Goal: Task Accomplishment & Management: Use online tool/utility

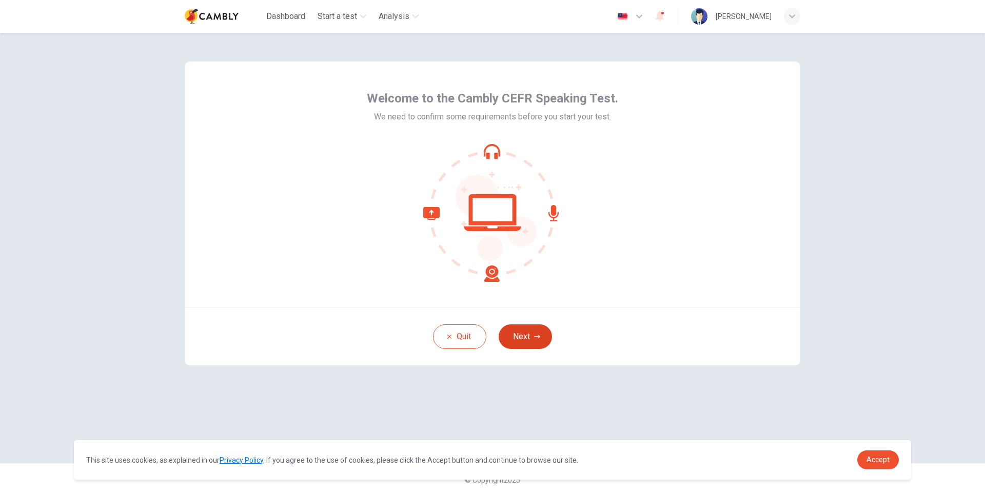
click at [530, 342] on button "Next" at bounding box center [524, 337] width 53 height 25
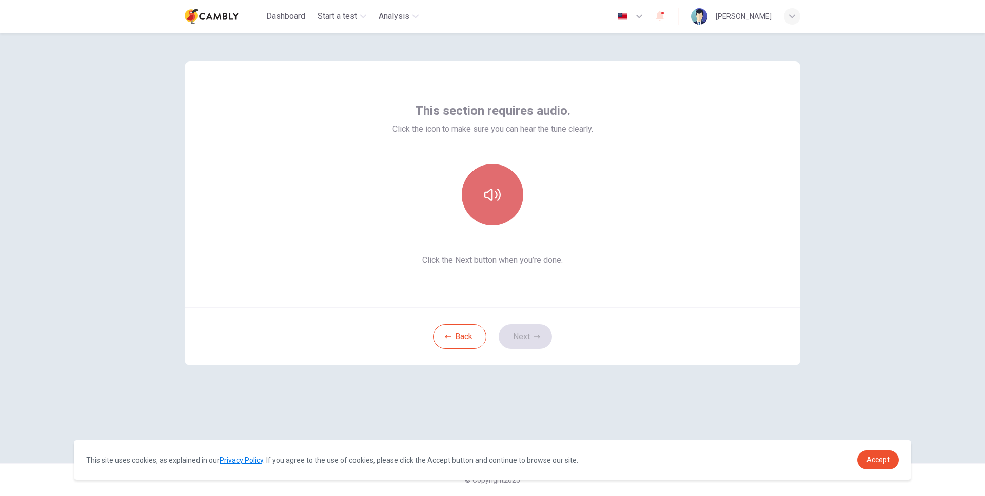
click at [496, 194] on icon "button" at bounding box center [492, 195] width 16 height 12
click at [528, 337] on button "Next" at bounding box center [524, 337] width 53 height 25
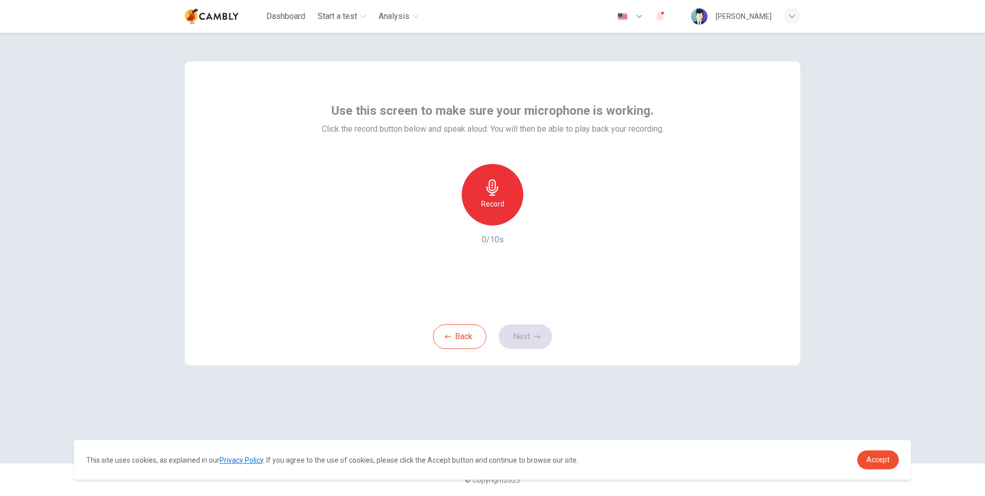
click at [497, 196] on div "Record" at bounding box center [493, 195] width 62 height 62
click at [523, 333] on button "Next" at bounding box center [524, 337] width 53 height 25
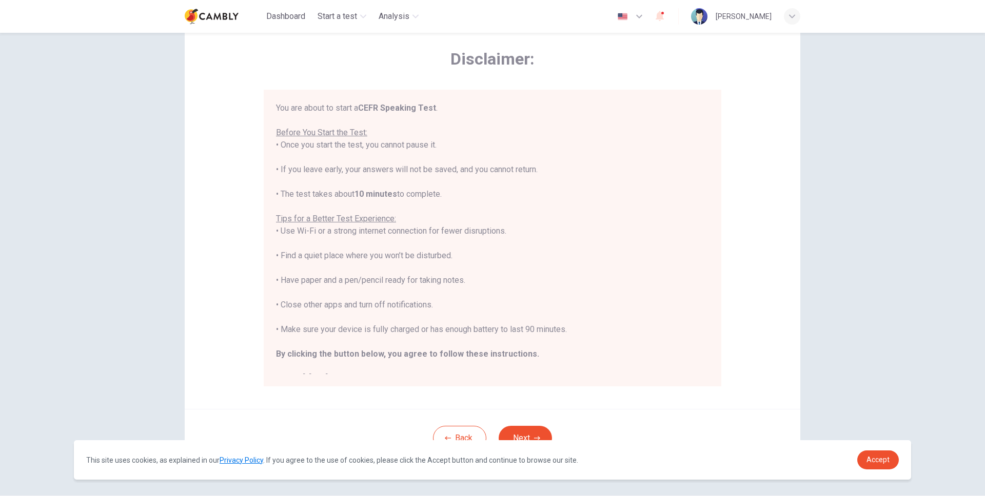
scroll to position [58, 0]
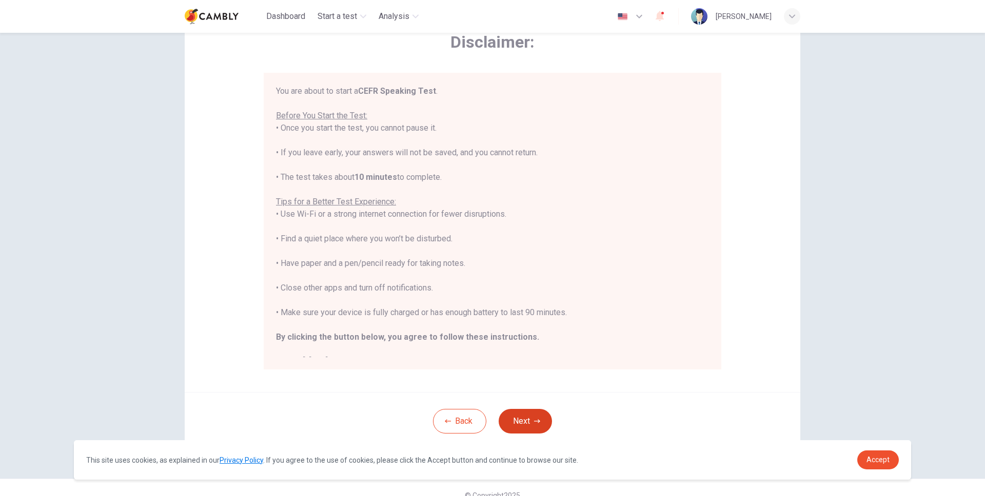
click at [526, 415] on button "Next" at bounding box center [524, 421] width 53 height 25
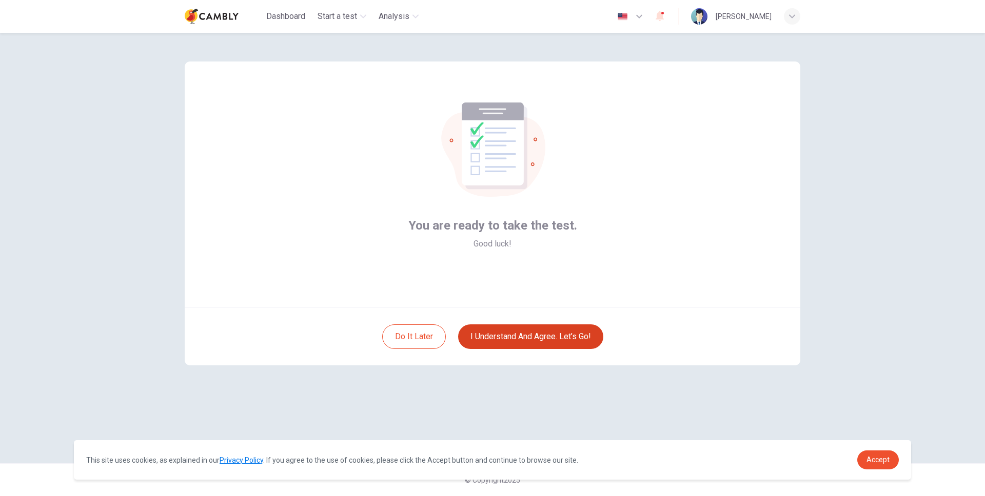
scroll to position [0, 0]
click at [516, 336] on button "I understand and agree. Let’s go!" at bounding box center [530, 337] width 145 height 25
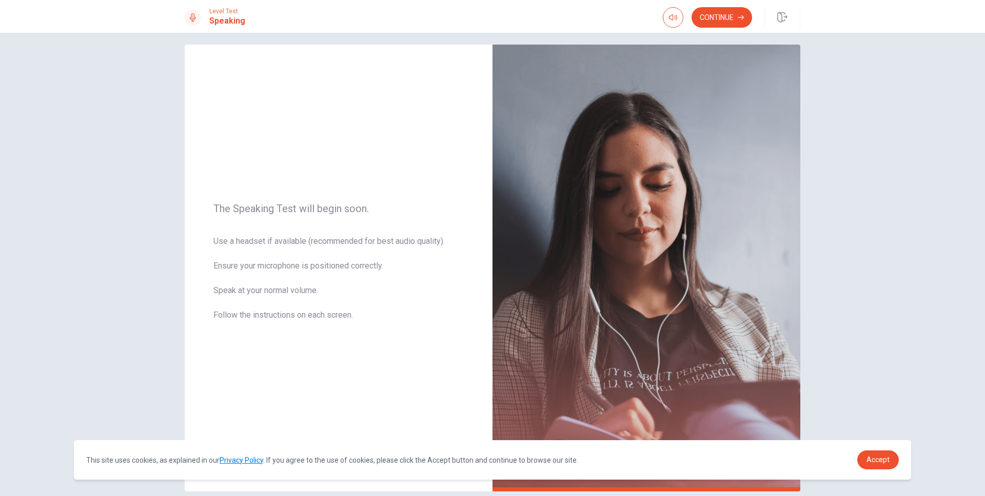
scroll to position [13, 0]
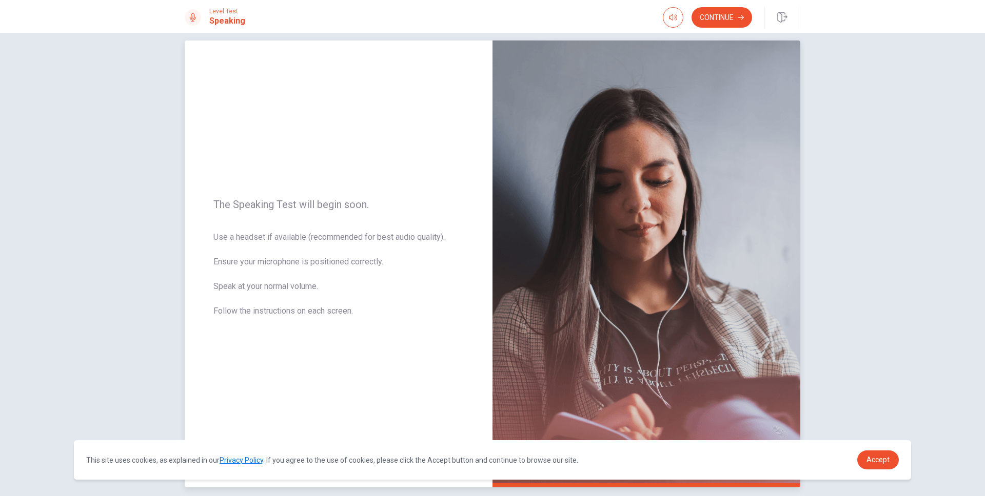
drag, startPoint x: 214, startPoint y: 235, endPoint x: 296, endPoint y: 236, distance: 82.1
click at [296, 236] on span "Use a headset if available (recommended for best audio quality). Ensure your mi…" at bounding box center [338, 280] width 250 height 98
click at [297, 236] on span "Use a headset if available (recommended for best audio quality). Ensure your mi…" at bounding box center [338, 280] width 250 height 98
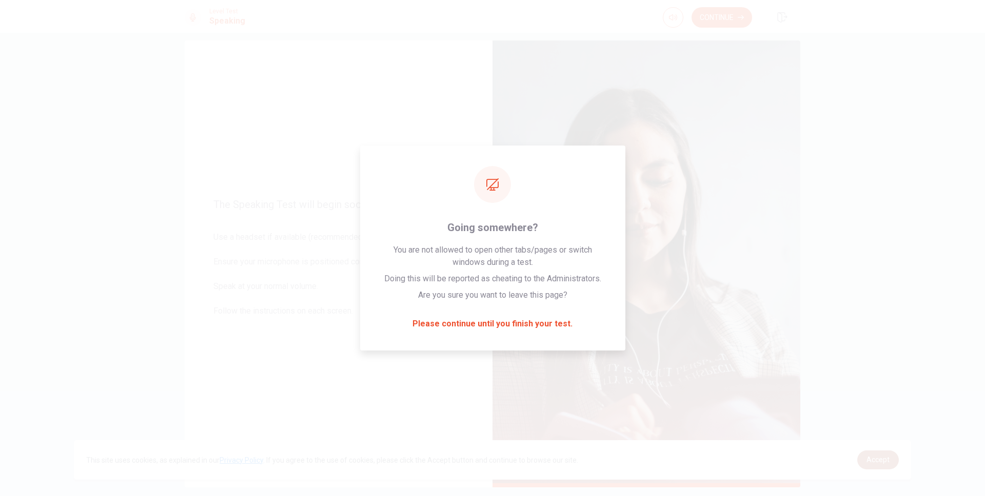
click at [882, 461] on span "Accept" at bounding box center [877, 460] width 23 height 8
click at [357, 354] on div "The Speaking Test will begin soon. Use a headset if available (recommended for …" at bounding box center [339, 264] width 308 height 447
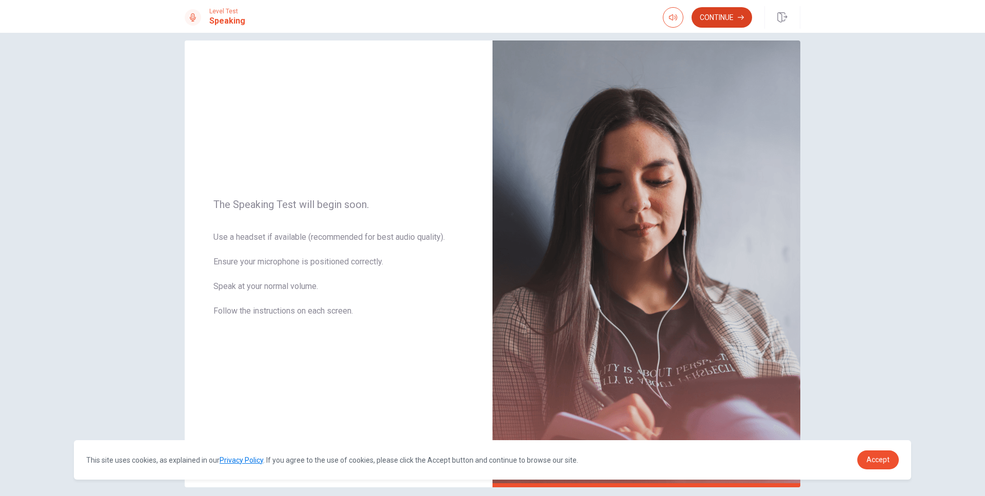
click at [722, 20] on button "Continue" at bounding box center [721, 17] width 61 height 21
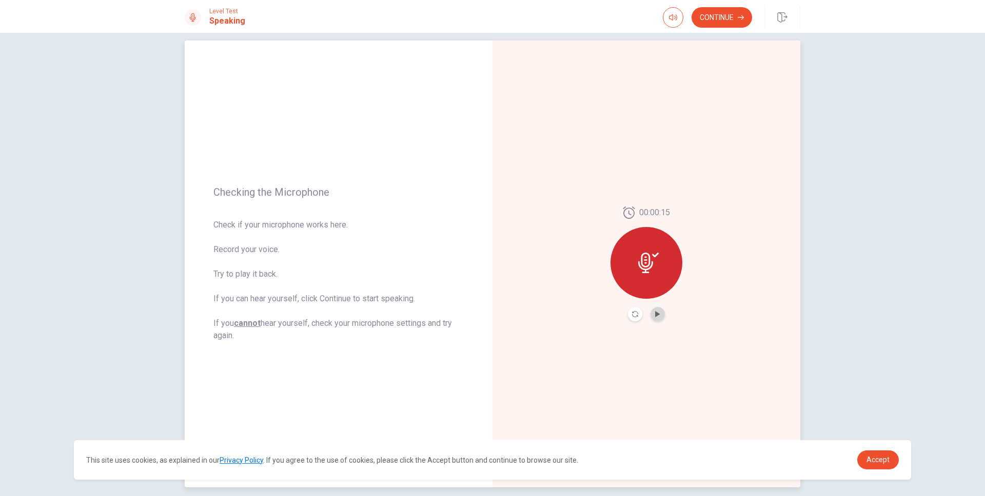
click at [657, 316] on button "Play Audio" at bounding box center [657, 314] width 14 height 14
click at [722, 21] on button "Continue" at bounding box center [721, 17] width 61 height 21
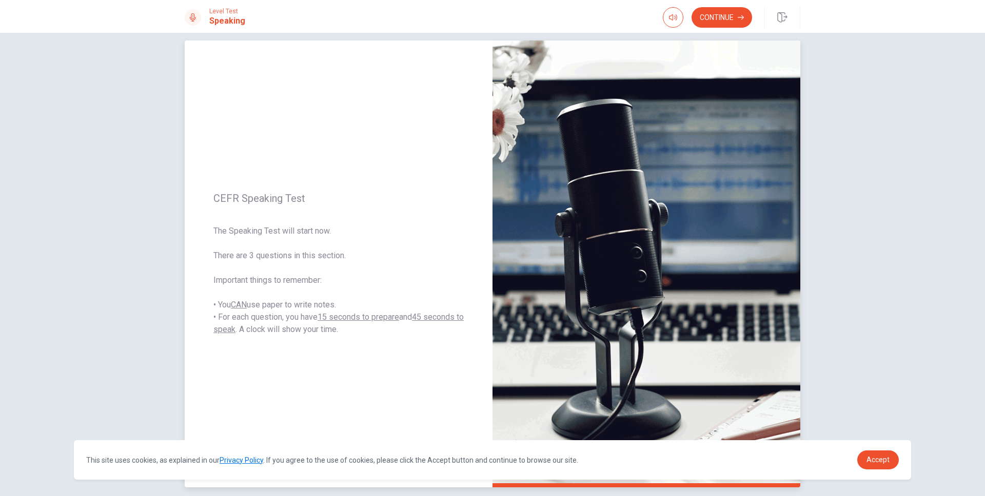
click at [658, 272] on img at bounding box center [646, 264] width 308 height 447
click at [722, 18] on button "Continue" at bounding box center [721, 17] width 61 height 21
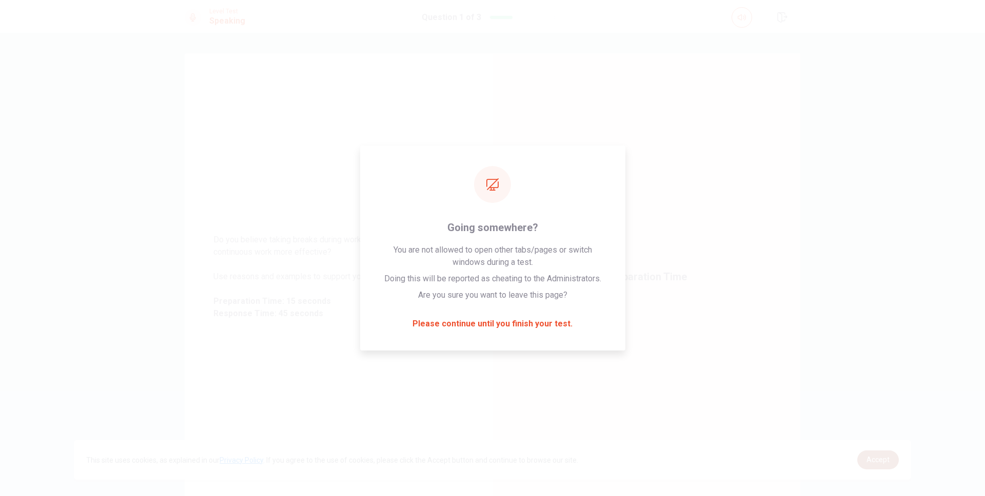
click at [881, 459] on span "Accept" at bounding box center [877, 460] width 23 height 8
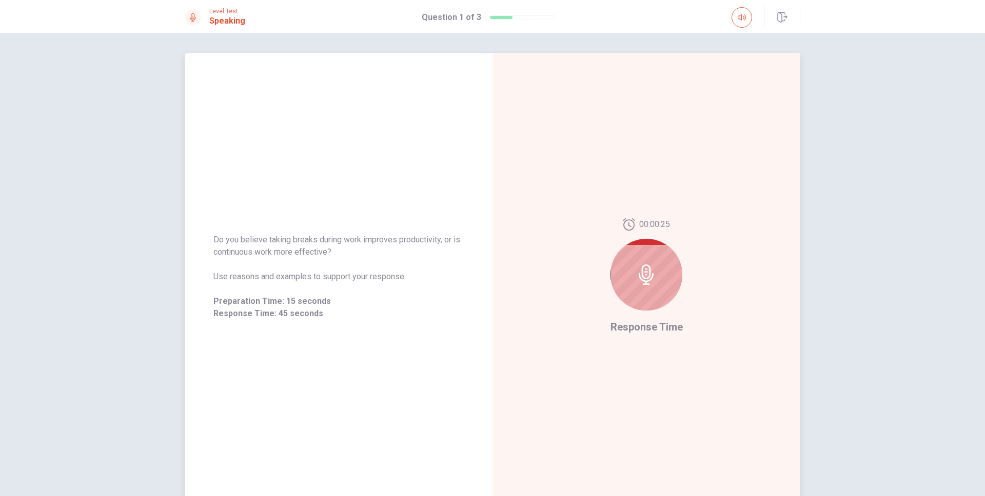
drag, startPoint x: 408, startPoint y: 278, endPoint x: 226, endPoint y: 279, distance: 181.5
click at [230, 279] on span "Use reasons and examples to support your response." at bounding box center [338, 277] width 250 height 12
drag, startPoint x: 211, startPoint y: 278, endPoint x: 318, endPoint y: 279, distance: 107.2
click at [318, 279] on span "Use reasons and examples to support your response." at bounding box center [338, 277] width 250 height 12
drag, startPoint x: 210, startPoint y: 238, endPoint x: 345, endPoint y: 255, distance: 136.0
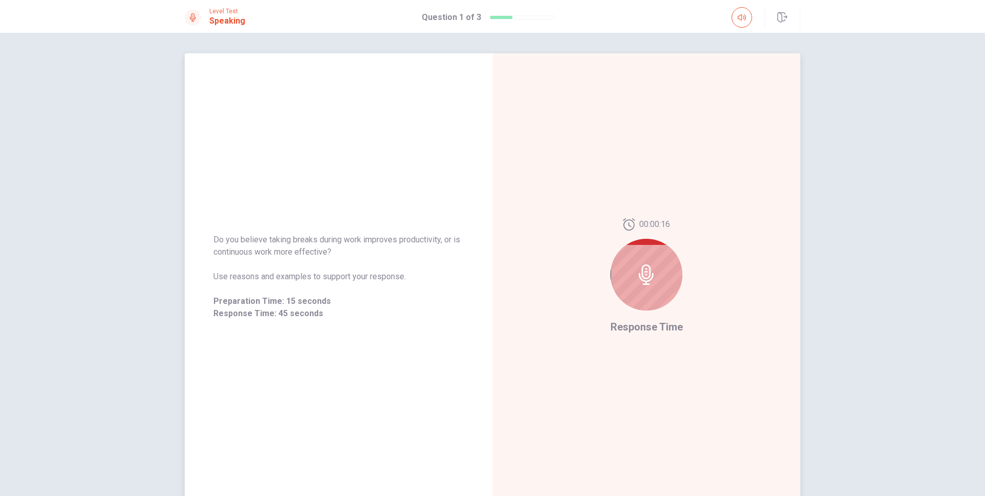
click at [345, 255] on div "Do you believe taking breaks during work improves productivity, or is continuou…" at bounding box center [339, 277] width 308 height 111
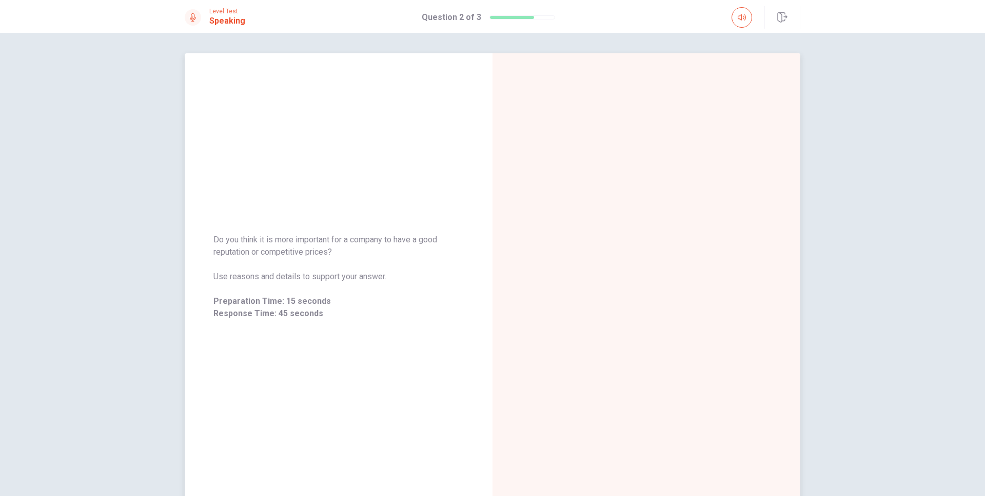
click at [229, 252] on span "Do you think it is more important for a company to have a good reputation or co…" at bounding box center [338, 246] width 250 height 25
click at [282, 251] on span "Do you think it is more important for a company to have a good reputation or co…" at bounding box center [338, 246] width 250 height 25
drag, startPoint x: 328, startPoint y: 254, endPoint x: 210, endPoint y: 239, distance: 118.9
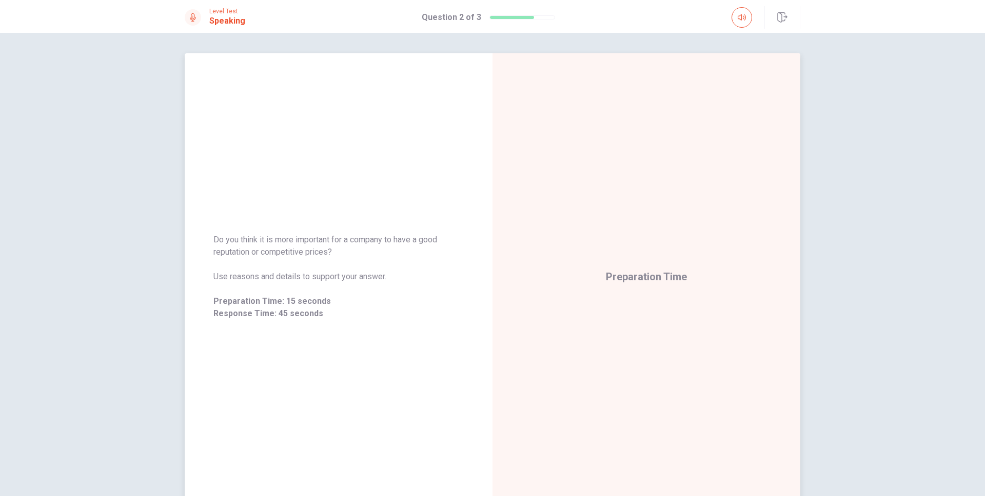
click at [213, 239] on span "Do you think it is more important for a company to have a good reputation or co…" at bounding box center [338, 246] width 250 height 25
click at [231, 253] on span "Do you think it is more important for a company to have a good reputation or co…" at bounding box center [338, 246] width 250 height 25
click at [272, 253] on span "Do you think it is more important for a company to have a good reputation or co…" at bounding box center [338, 246] width 250 height 25
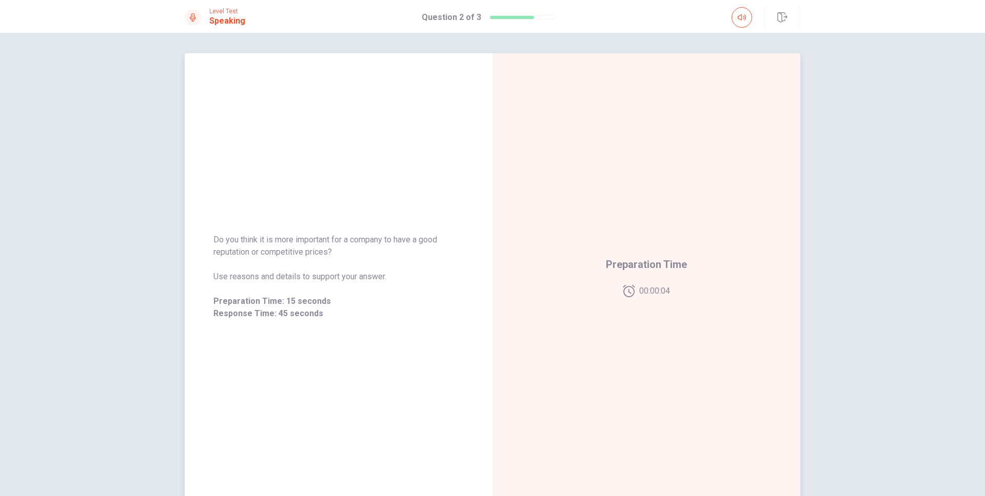
click at [309, 252] on span "Do you think it is more important for a company to have a good reputation or co…" at bounding box center [338, 246] width 250 height 25
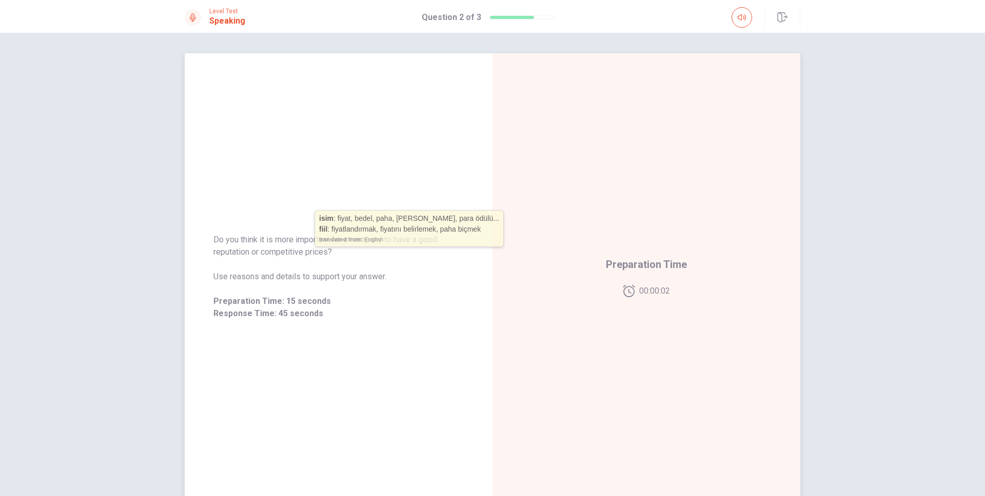
click at [313, 252] on span "Do you think it is more important for a company to have a good reputation or co…" at bounding box center [338, 246] width 250 height 25
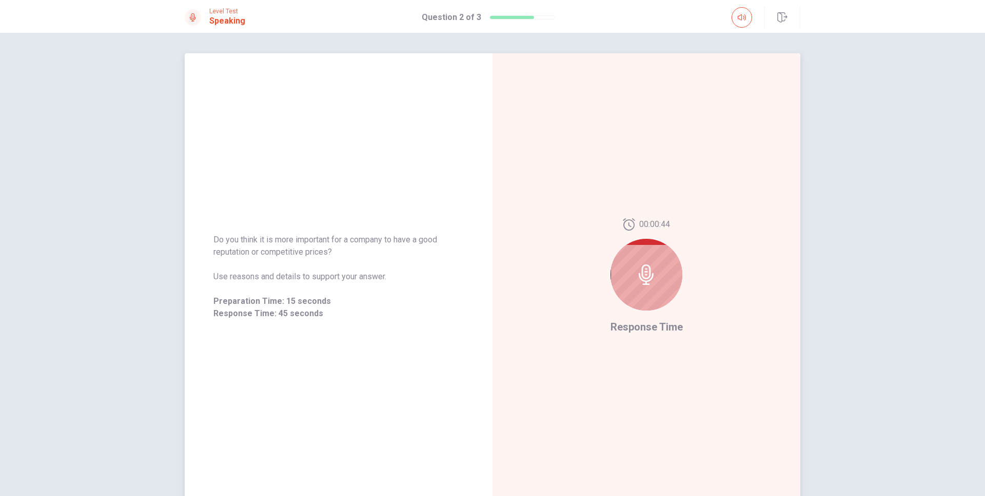
click at [318, 253] on span "Do you think it is more important for a company to have a good reputation or co…" at bounding box center [338, 246] width 250 height 25
click at [316, 253] on span "Do you think it is more important for a company to have a good reputation or co…" at bounding box center [338, 246] width 250 height 25
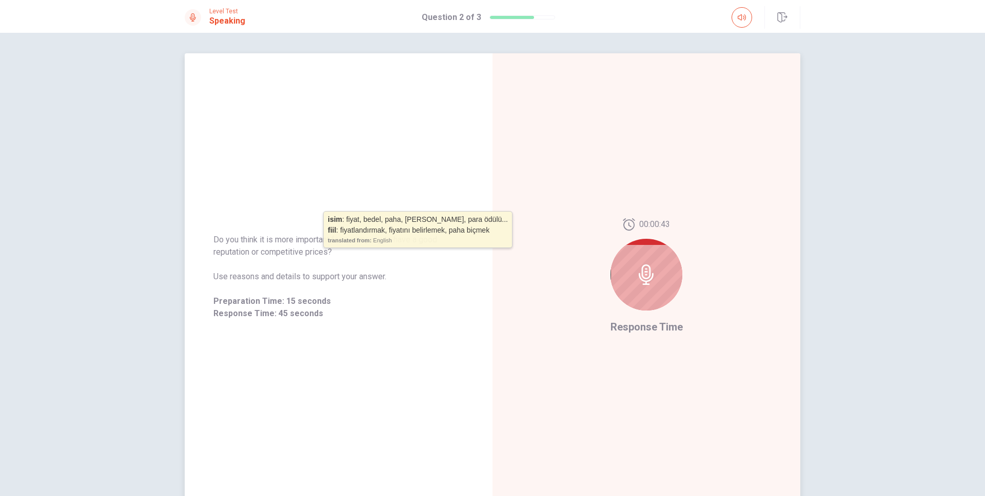
click at [316, 253] on span "Do you think it is more important for a company to have a good reputation or co…" at bounding box center [338, 246] width 250 height 25
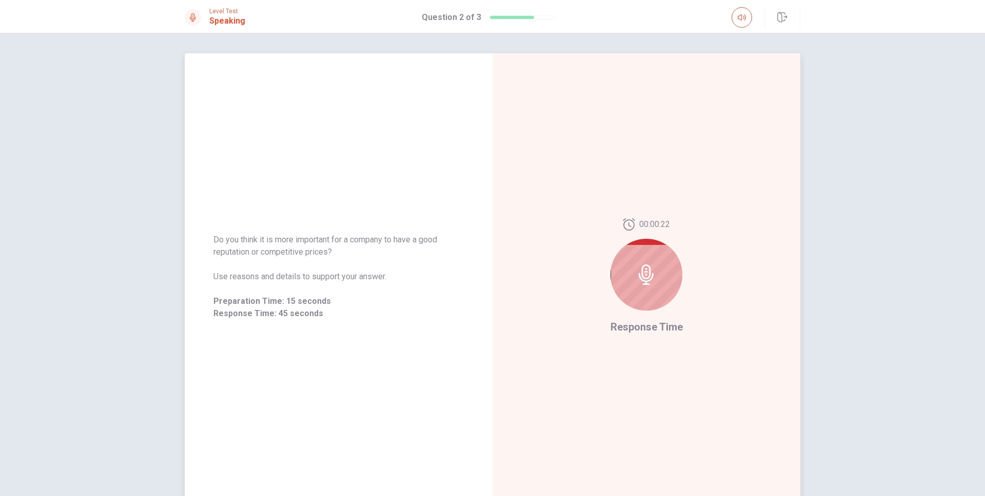
click at [231, 254] on span "Do you think it is more important for a company to have a good reputation or co…" at bounding box center [338, 246] width 250 height 25
click at [321, 253] on span "Do you think it is more important for a company to have a good reputation or co…" at bounding box center [338, 246] width 250 height 25
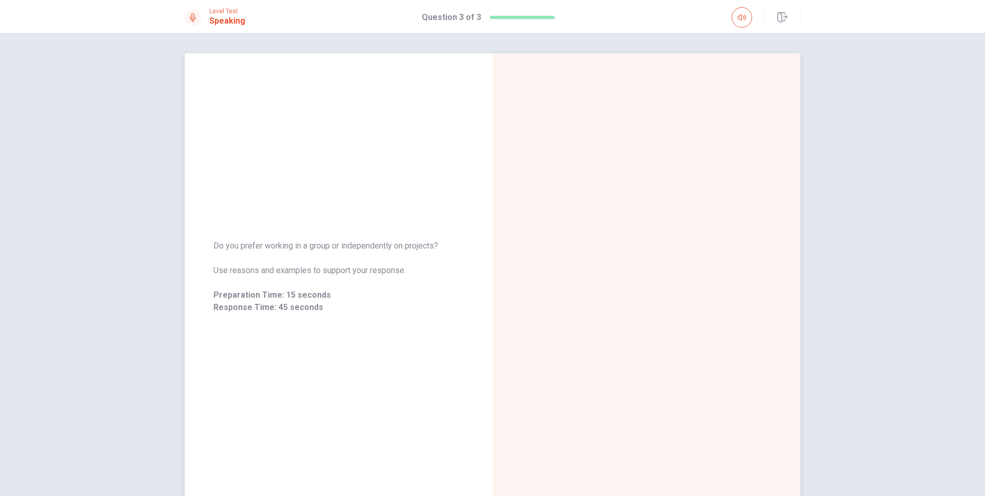
click at [374, 248] on span "Do you prefer working in a group or independently on projects?" at bounding box center [338, 246] width 250 height 12
click at [317, 246] on span "Do you prefer working in a group or independently on projects?" at bounding box center [338, 246] width 250 height 12
click at [318, 246] on span "Do you prefer working in a group or independently on projects?" at bounding box center [338, 246] width 250 height 12
drag, startPoint x: 216, startPoint y: 246, endPoint x: 446, endPoint y: 243, distance: 229.8
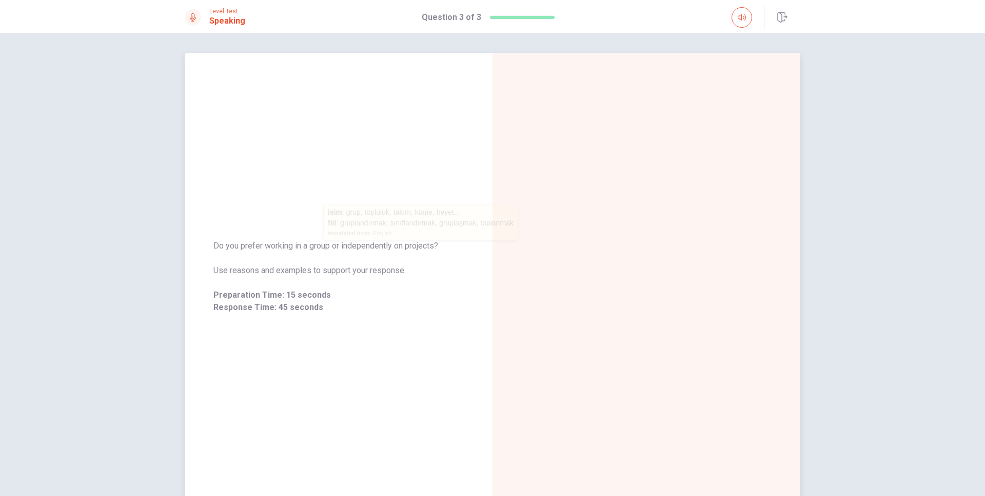
click at [446, 243] on span "Do you prefer working in a group or independently on projects?" at bounding box center [338, 246] width 250 height 12
click at [414, 245] on span "Do you prefer working in a group or independently on projects?" at bounding box center [338, 246] width 250 height 12
click at [284, 247] on span "Do you prefer working in a group or independently on projects?" at bounding box center [338, 246] width 250 height 12
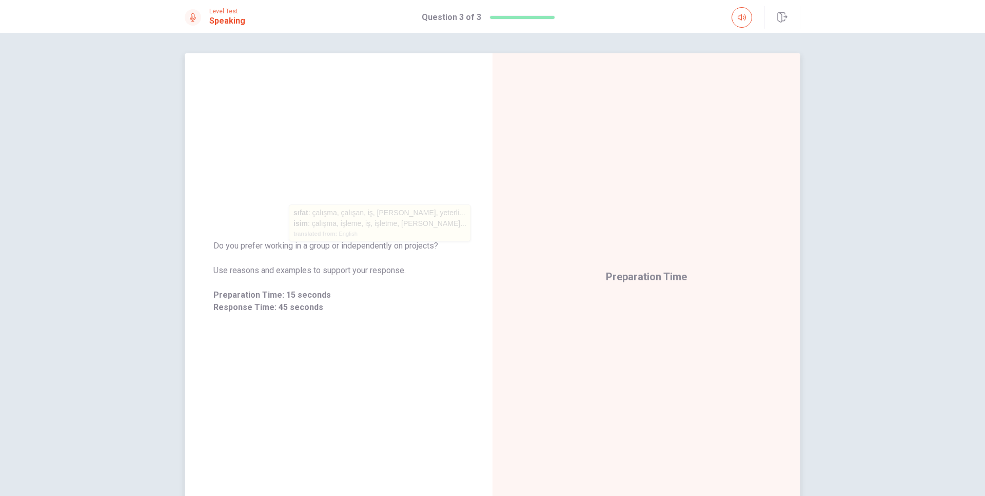
click at [317, 246] on span "Do you prefer working in a group or independently on projects?" at bounding box center [338, 246] width 250 height 12
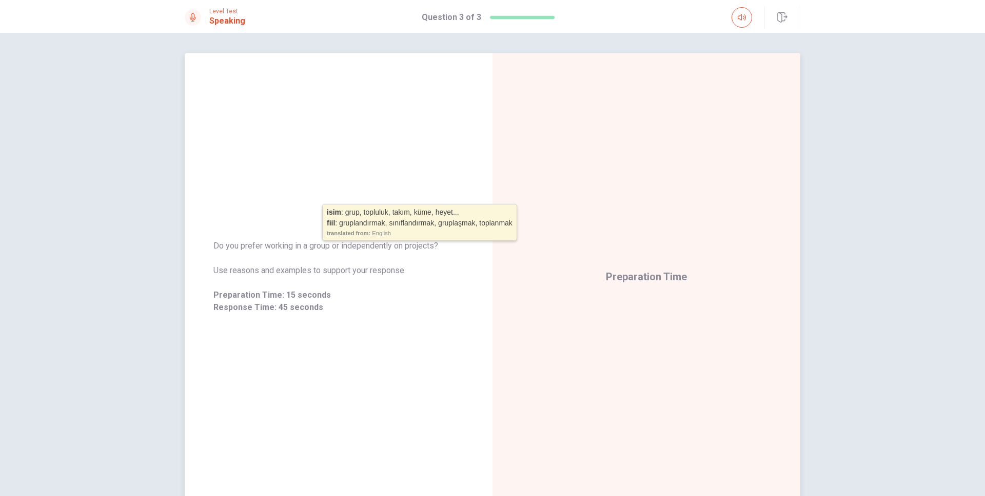
click at [369, 247] on span "Do you prefer working in a group or independently on projects?" at bounding box center [338, 246] width 250 height 12
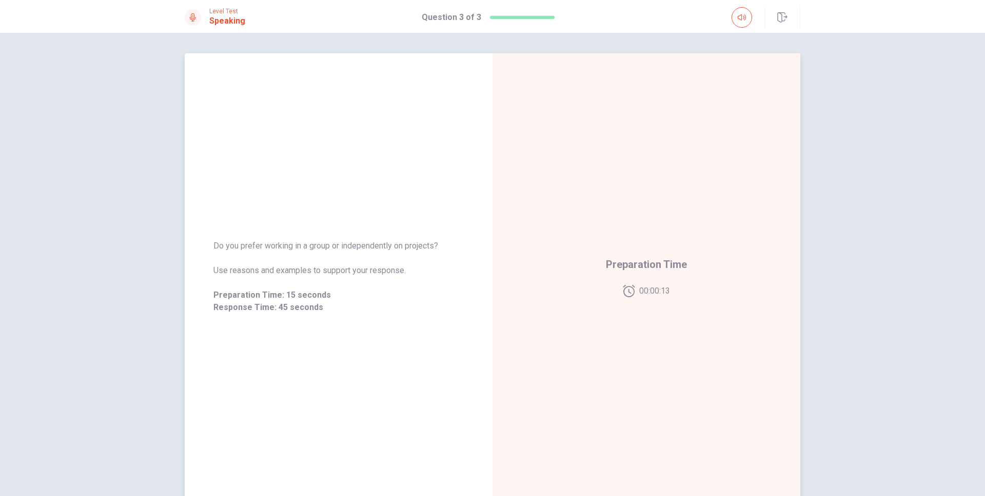
click at [415, 246] on span "Do you prefer working in a group or independently on projects?" at bounding box center [338, 246] width 250 height 12
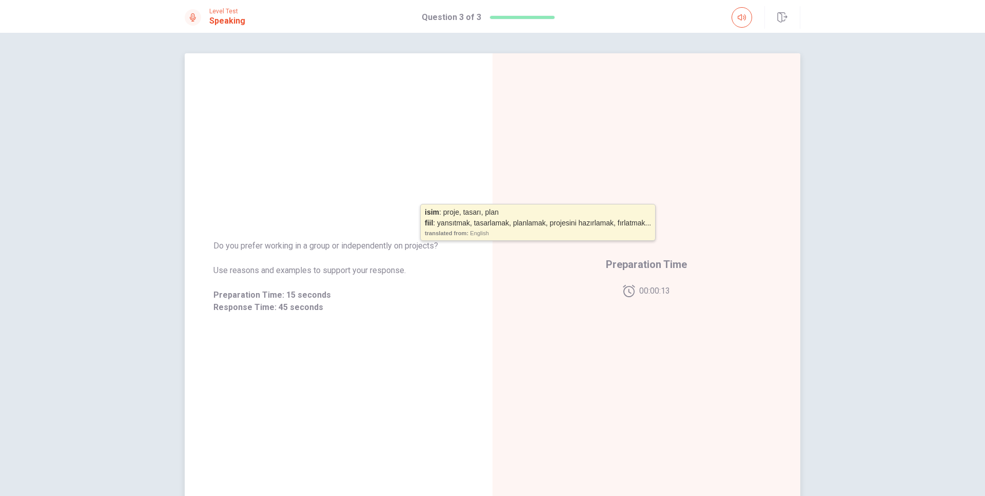
click at [366, 246] on span "Do you prefer working in a group or independently on projects?" at bounding box center [338, 246] width 250 height 12
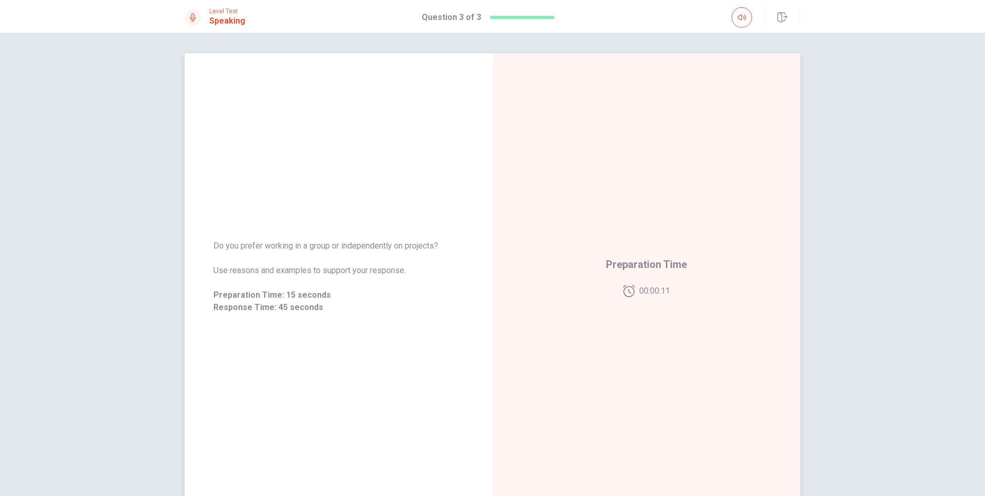
click at [316, 247] on span "Do you prefer working in a group or independently on projects?" at bounding box center [338, 246] width 250 height 12
click at [378, 247] on span "Do you prefer working in a group or independently on projects?" at bounding box center [338, 246] width 250 height 12
click at [366, 245] on span "Do you prefer working in a group or independently on projects?" at bounding box center [338, 246] width 250 height 12
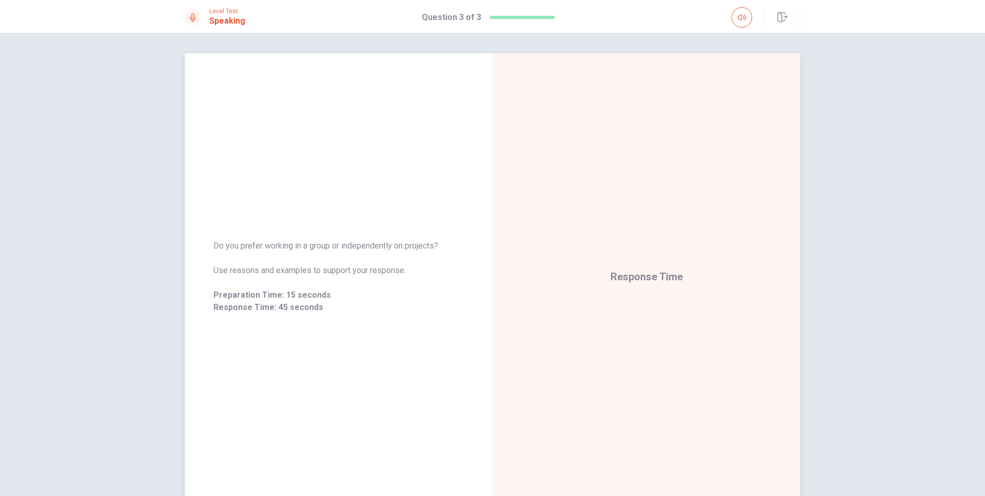
click at [366, 245] on span "Do you prefer working in a group or independently on projects?" at bounding box center [338, 246] width 250 height 12
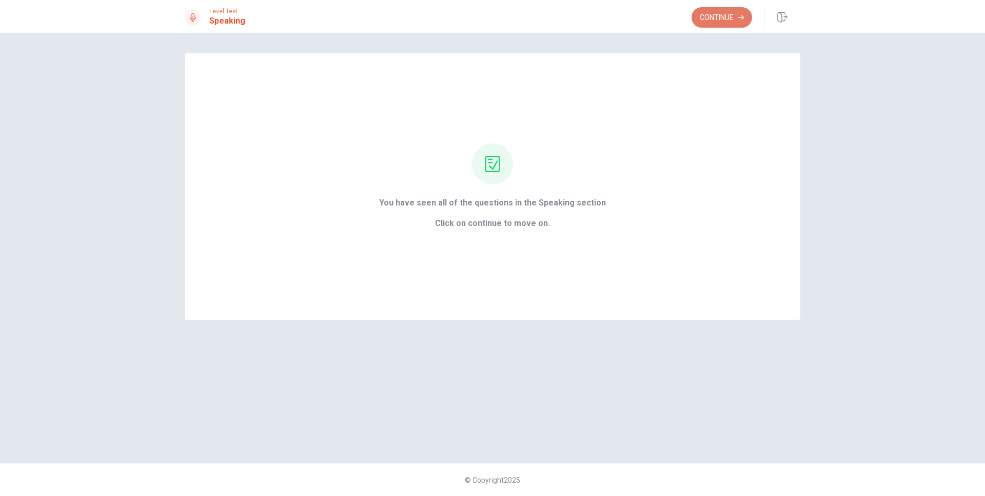
click at [721, 16] on button "Continue" at bounding box center [721, 17] width 61 height 21
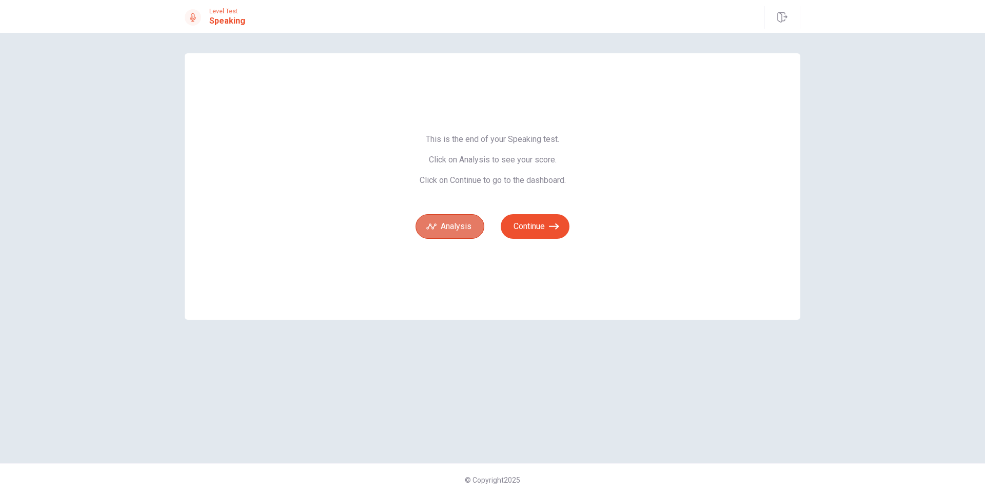
click at [456, 224] on button "Analysis" at bounding box center [449, 226] width 69 height 25
